Goal: Check status: Check status

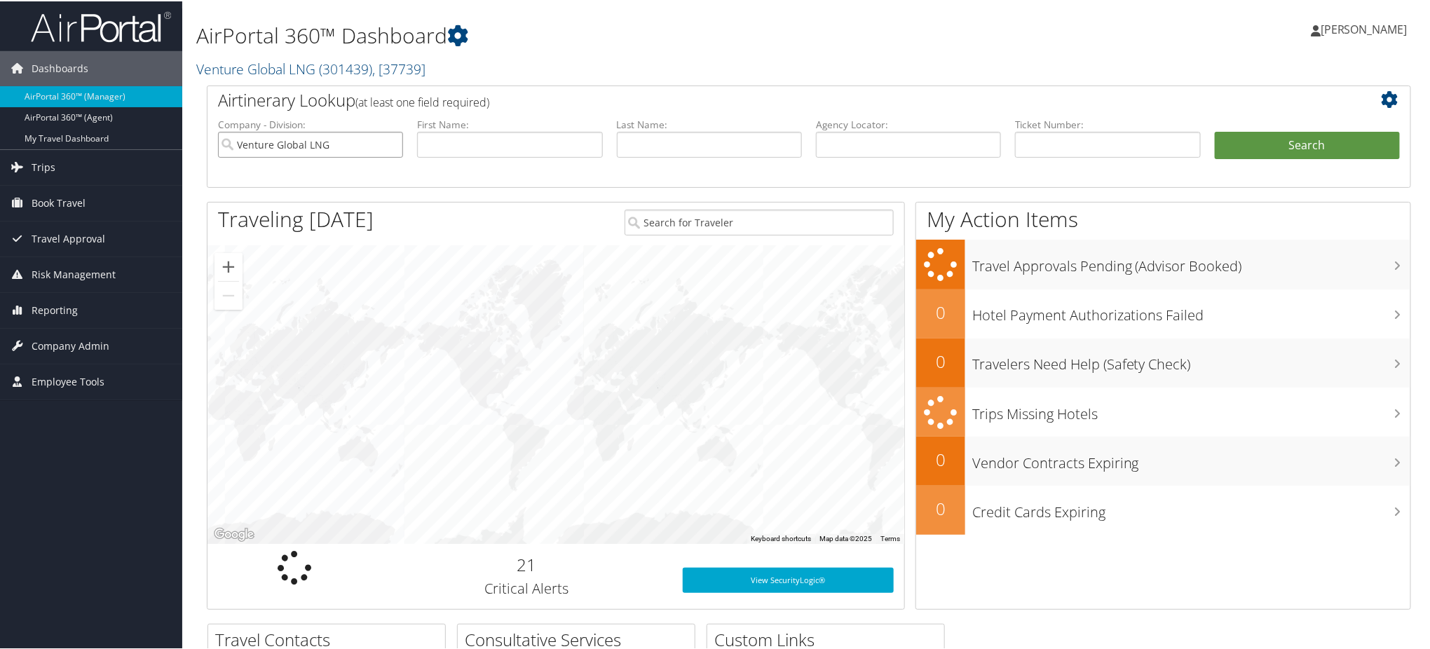
click at [390, 141] on input "Venture Global LNG" at bounding box center [310, 143] width 185 height 26
drag, startPoint x: 854, startPoint y: 149, endPoint x: 1102, endPoint y: 172, distance: 249.1
click at [854, 149] on input "text" at bounding box center [908, 143] width 185 height 26
paste input "DGKC0Z"
type input "DGKC0Z"
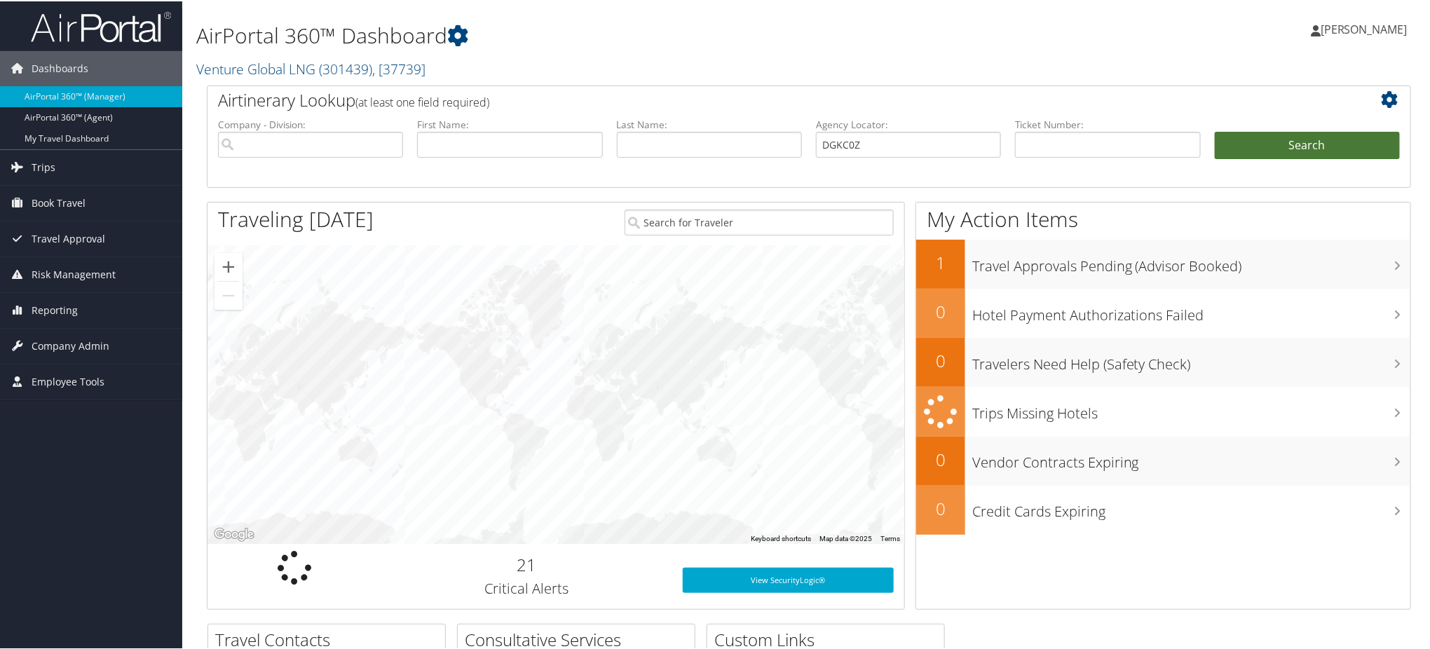
click at [1260, 144] on button "Search" at bounding box center [1307, 144] width 185 height 28
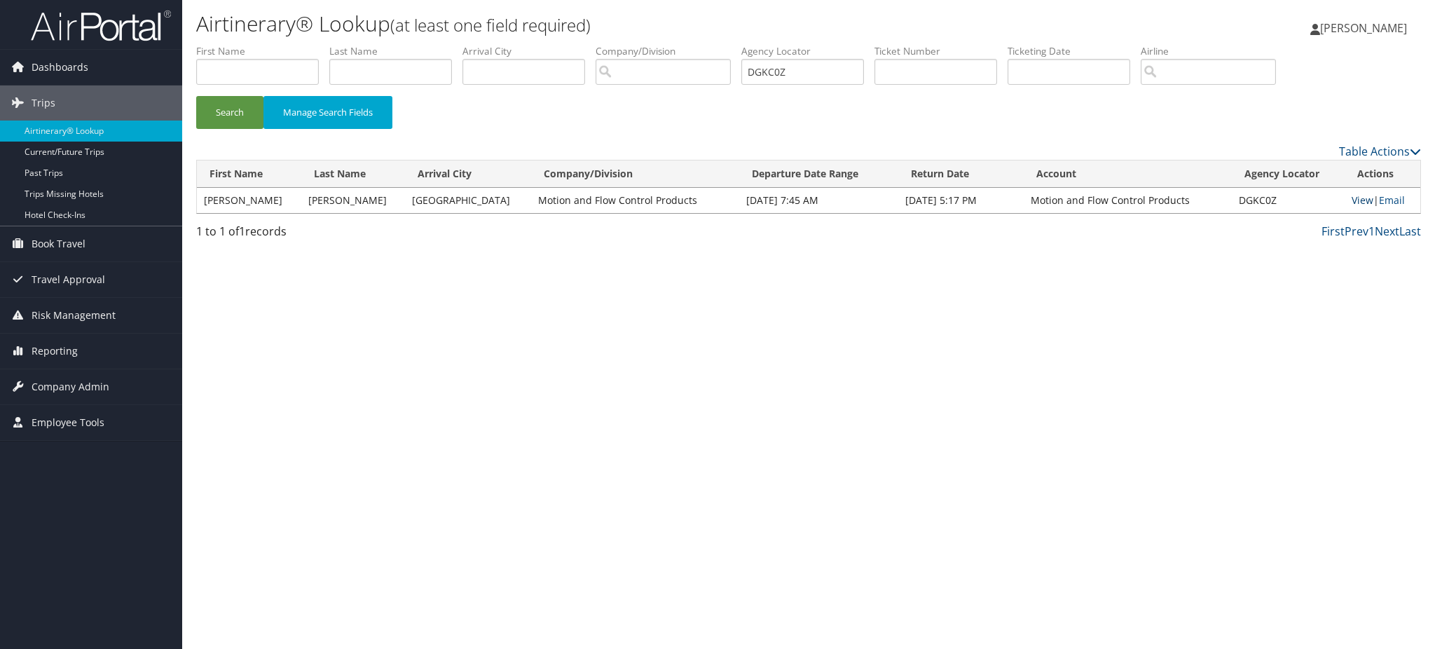
click at [1352, 194] on link "View" at bounding box center [1363, 199] width 22 height 13
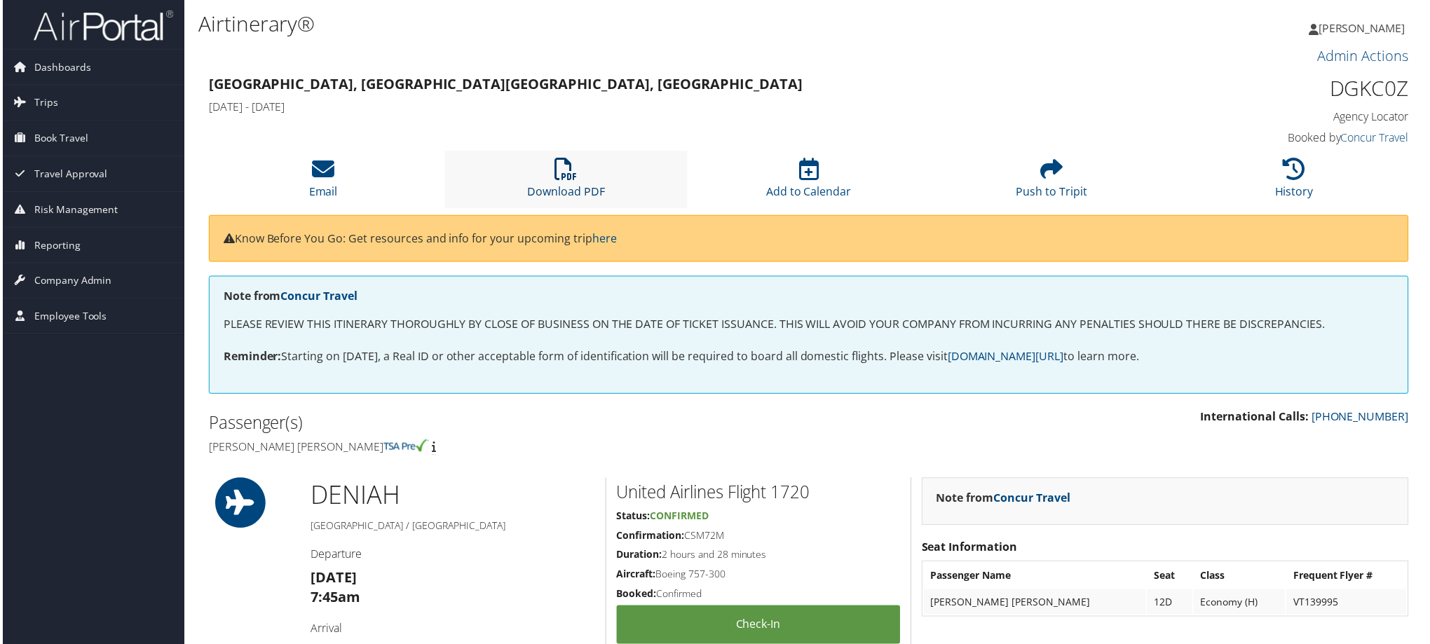
click at [578, 186] on link "Download PDF" at bounding box center [565, 183] width 78 height 34
